Goal: Transaction & Acquisition: Download file/media

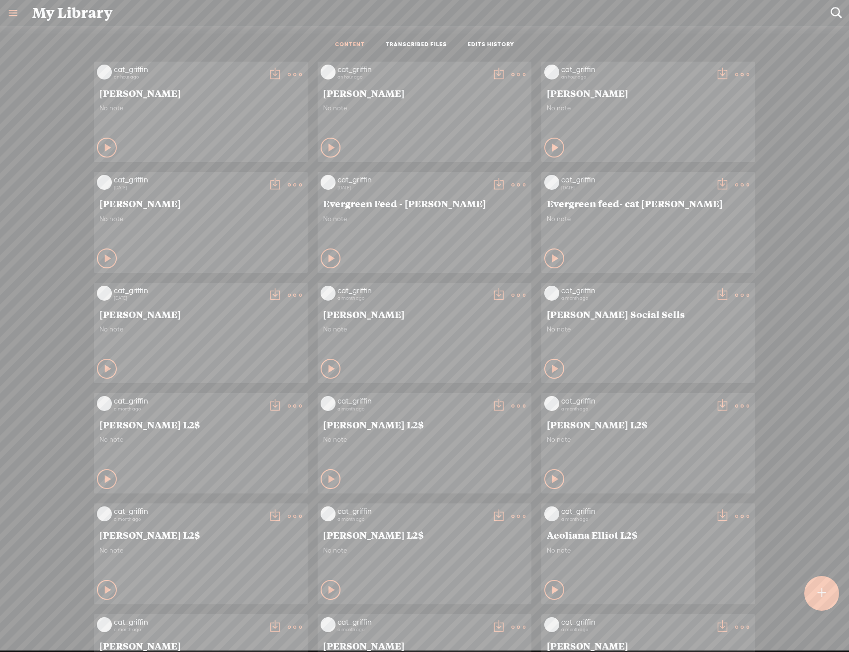
click at [745, 78] on div "cat_griffin an hour ago [PERSON_NAME] No note Play Content" at bounding box center [648, 112] width 214 height 100
click at [742, 73] on t at bounding box center [742, 75] width 14 height 14
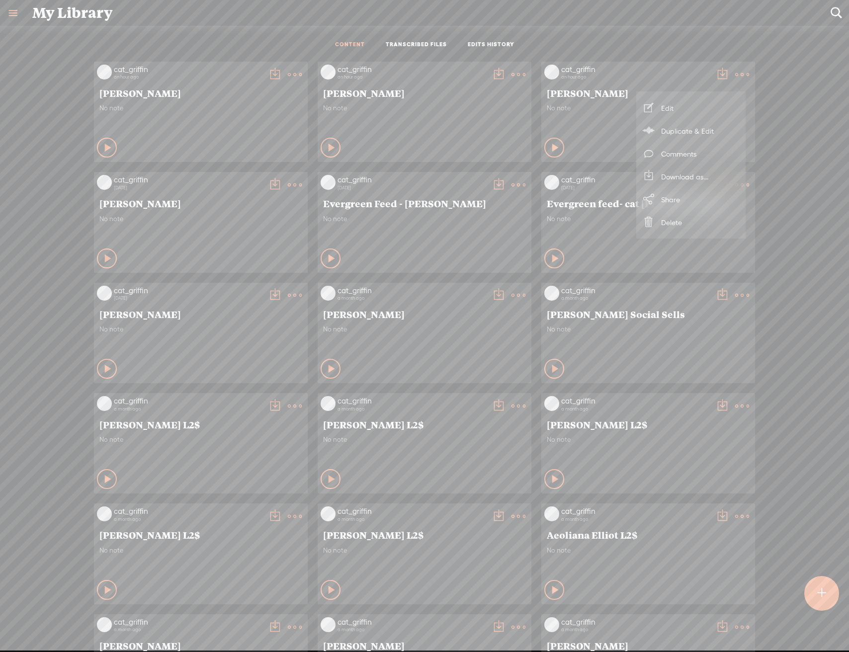
click at [697, 182] on link "Download as..." at bounding box center [690, 176] width 99 height 23
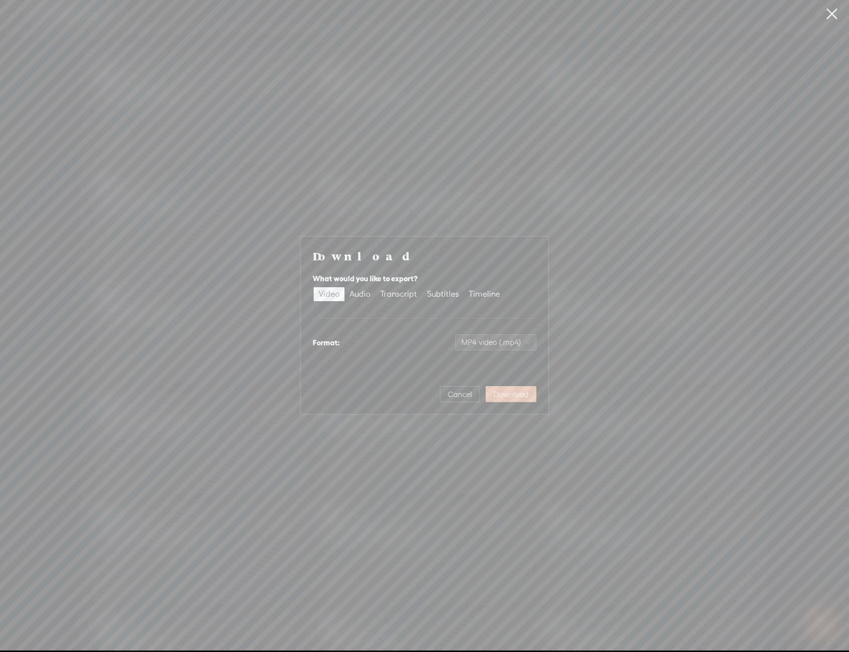
click at [509, 396] on span "Download" at bounding box center [510, 395] width 35 height 10
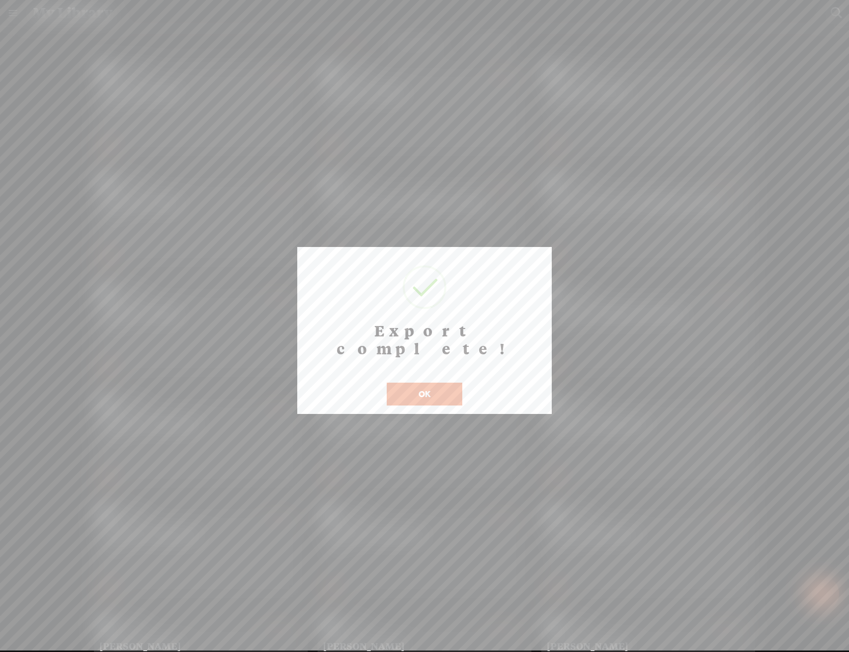
click at [434, 385] on button "OK" at bounding box center [425, 394] width 76 height 23
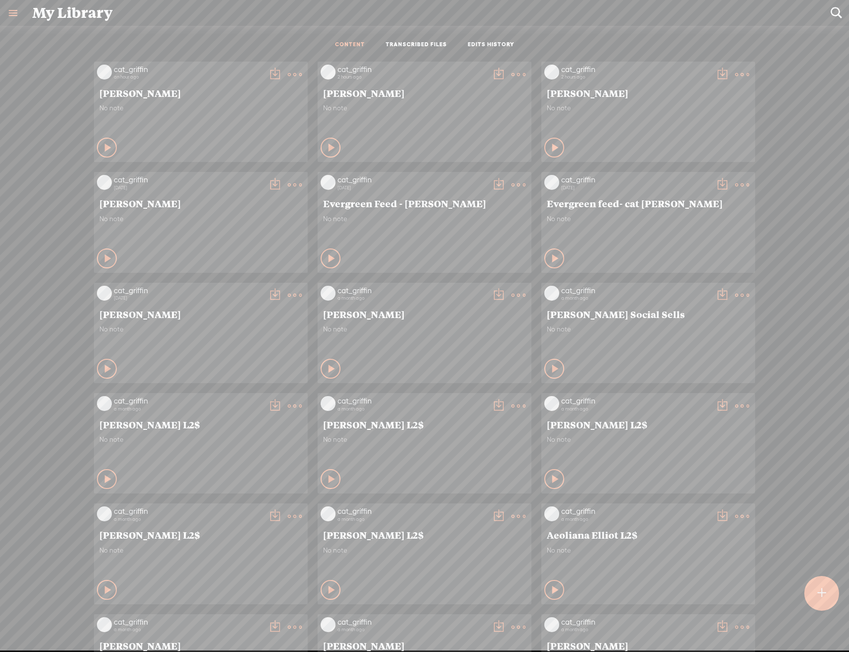
click at [511, 76] on t at bounding box center [518, 75] width 14 height 14
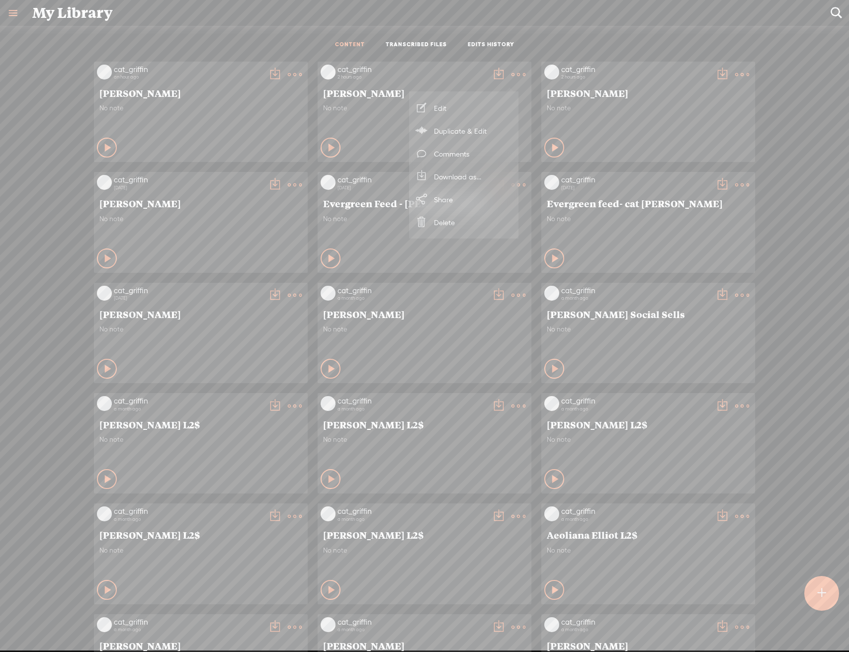
click at [472, 178] on link "Download as..." at bounding box center [463, 176] width 99 height 23
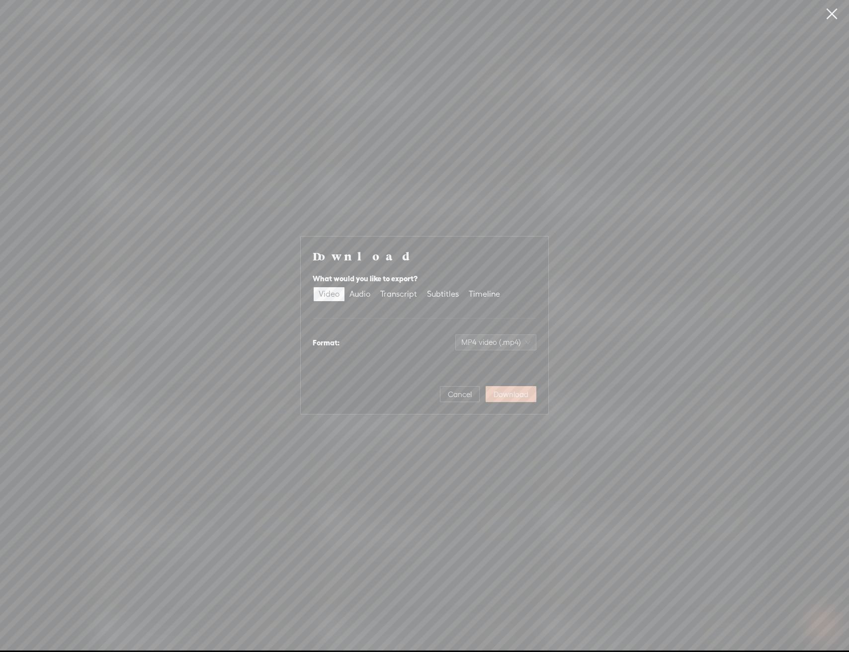
click at [502, 391] on span "Download" at bounding box center [510, 395] width 35 height 10
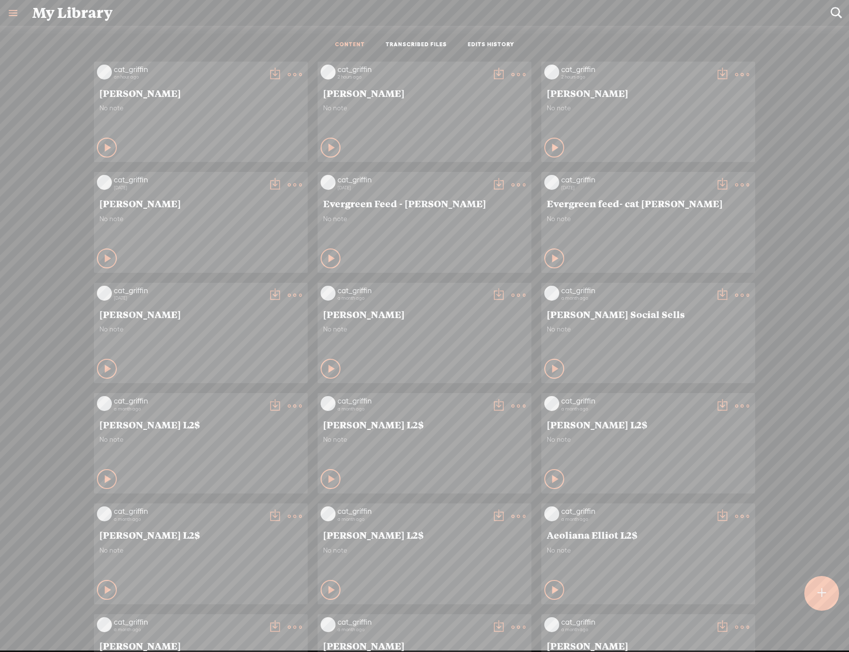
click at [288, 74] on t at bounding box center [295, 75] width 14 height 14
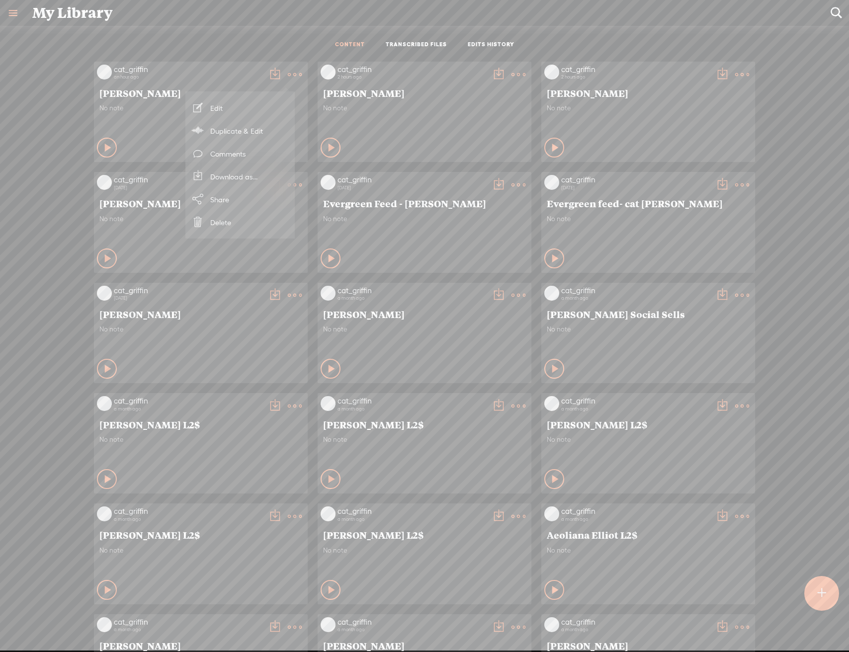
click at [267, 180] on link "Download as..." at bounding box center [239, 176] width 99 height 23
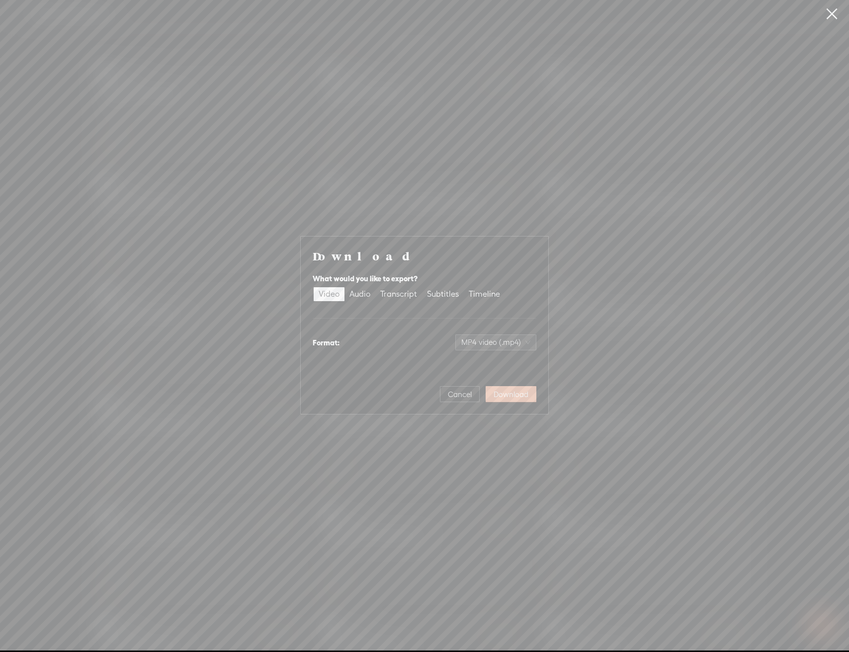
click at [526, 399] on span "Download" at bounding box center [510, 395] width 35 height 10
